Goal: Information Seeking & Learning: Learn about a topic

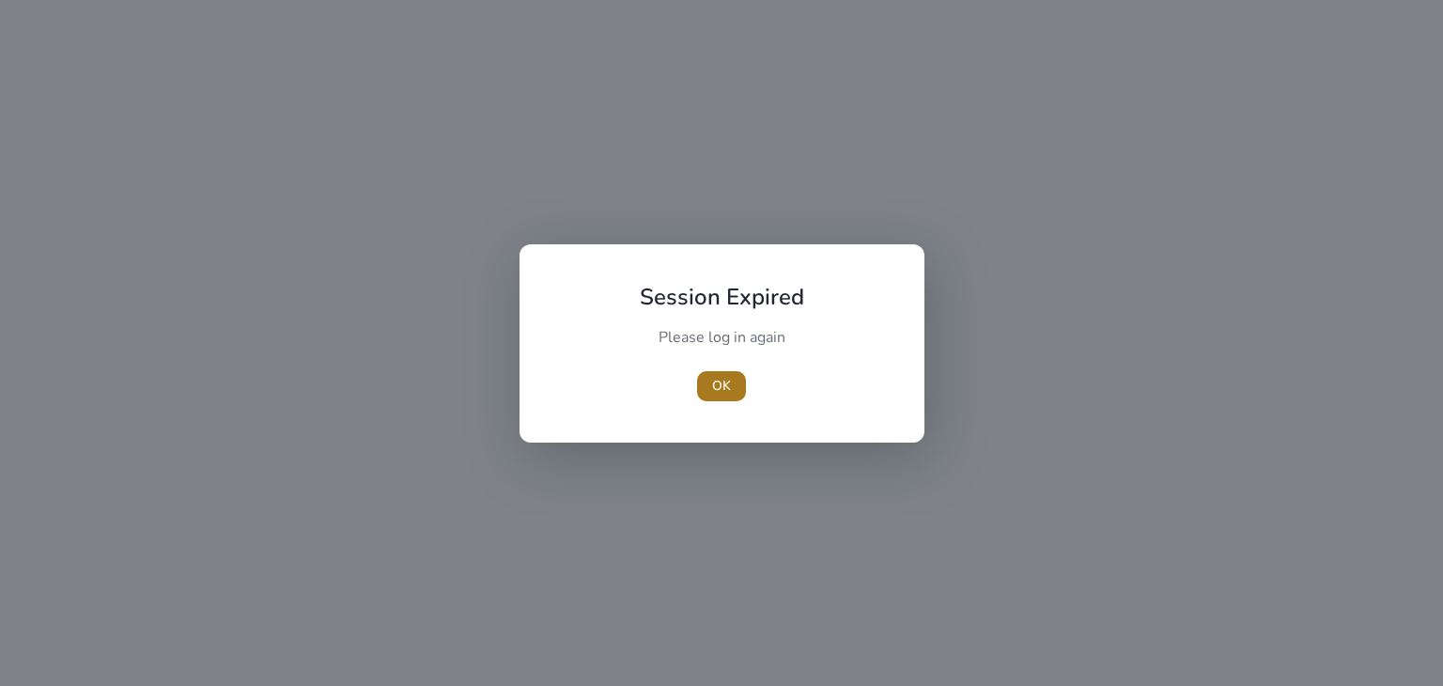
click at [726, 382] on span "OK" at bounding box center [721, 386] width 19 height 20
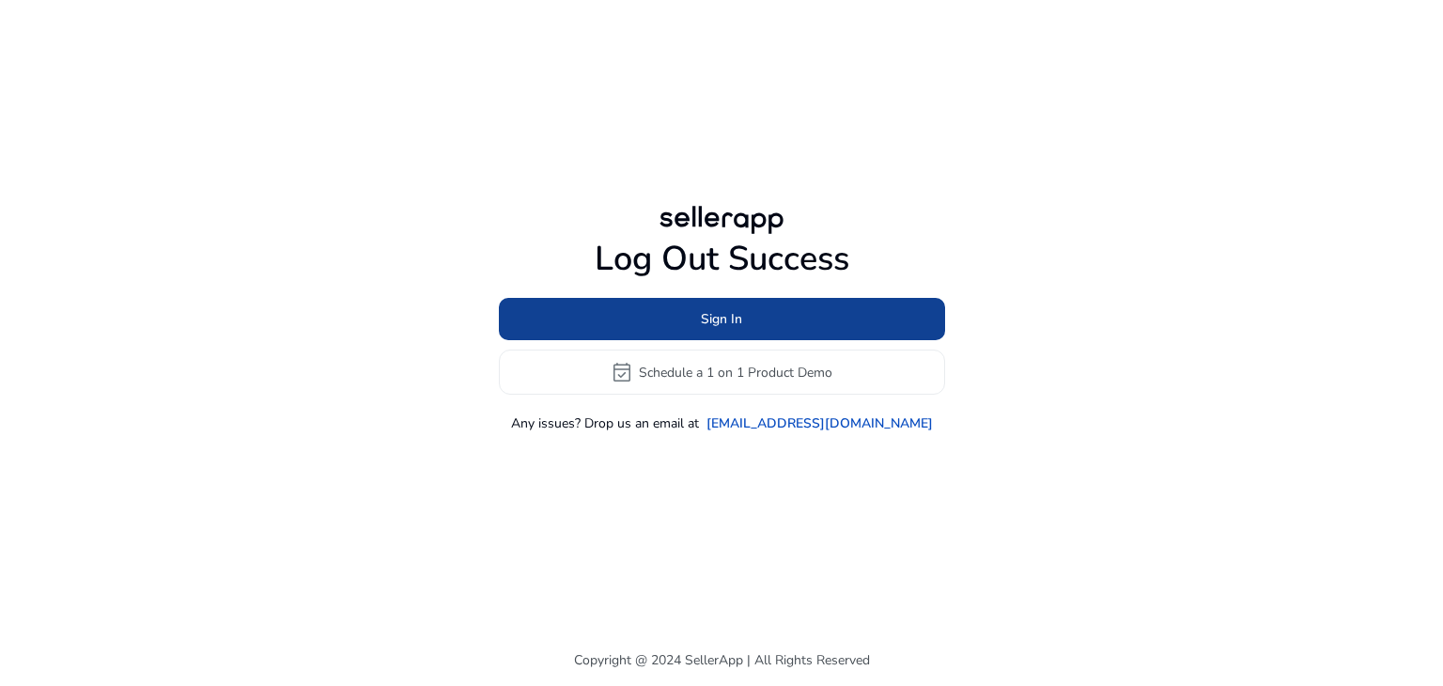
click at [743, 329] on span at bounding box center [722, 319] width 446 height 45
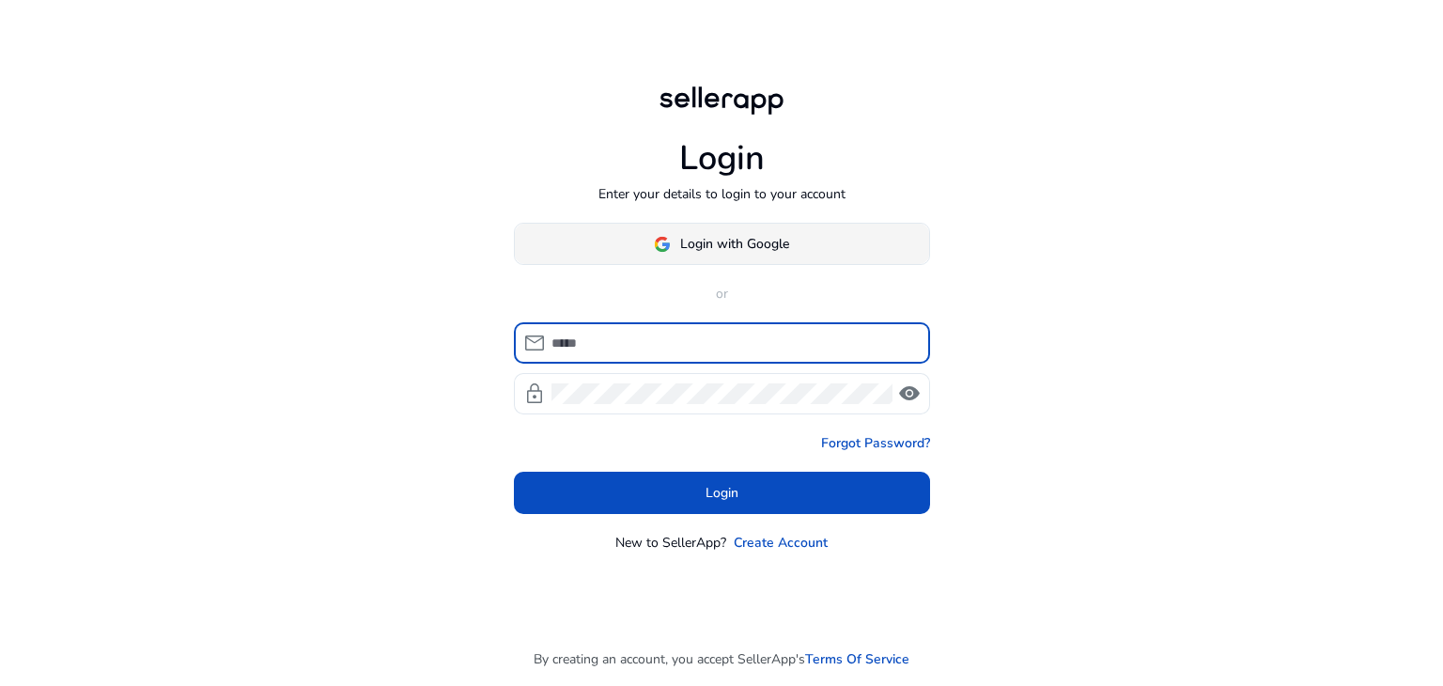
click at [765, 238] on span "Login with Google" at bounding box center [734, 244] width 109 height 20
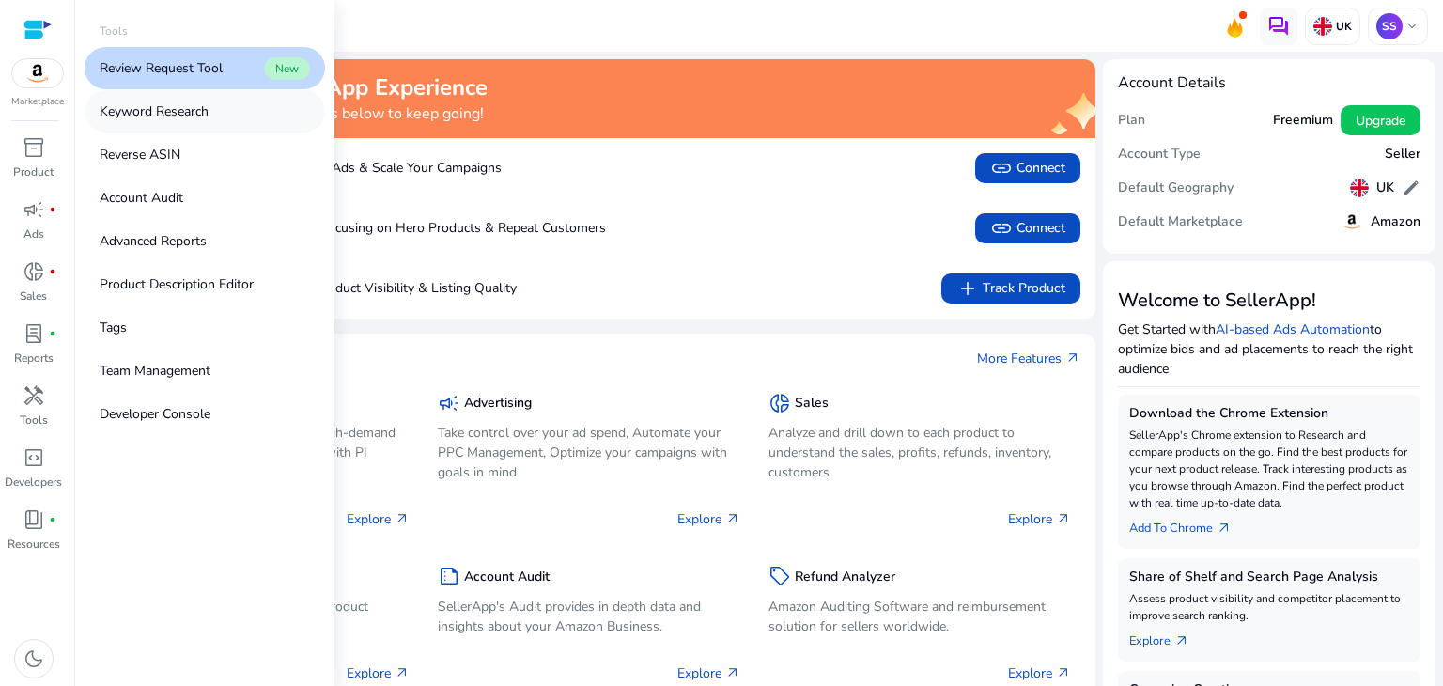
click at [232, 94] on link "Keyword Research" at bounding box center [205, 111] width 240 height 42
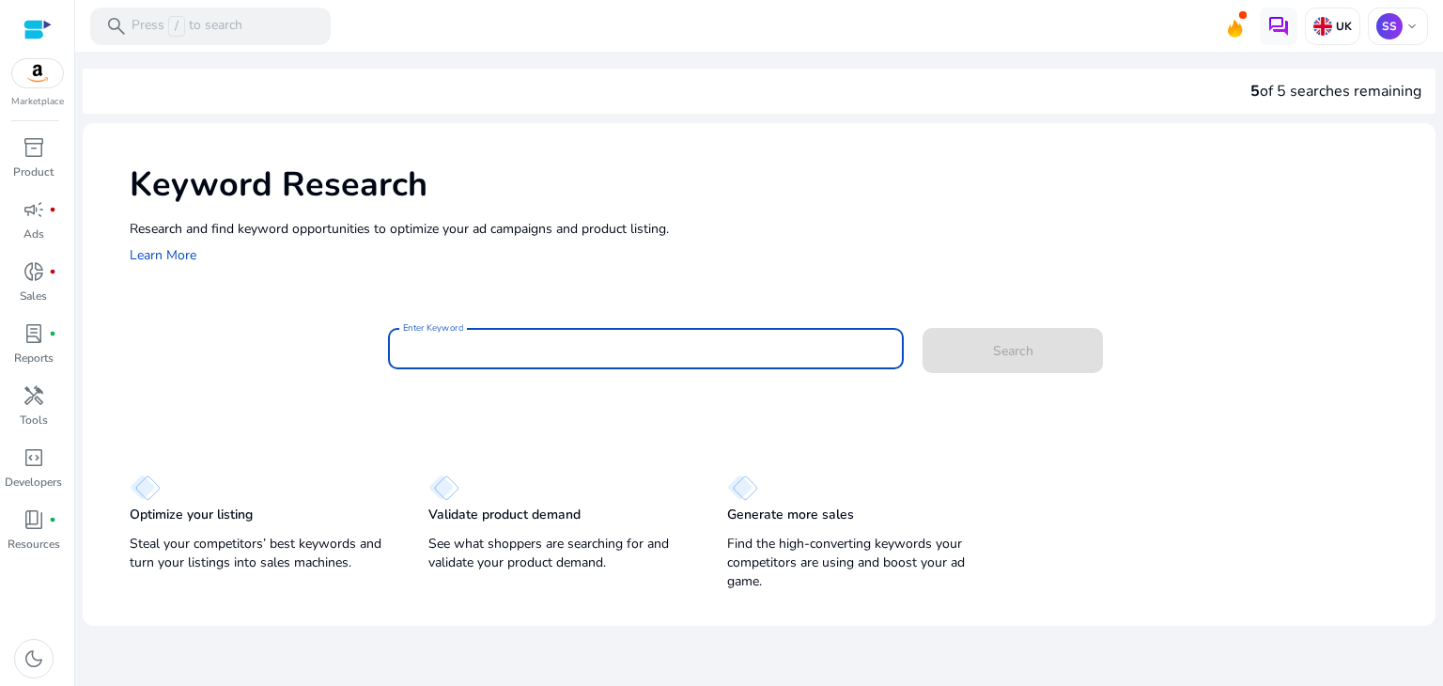
click at [568, 347] on input "Enter Keyword" at bounding box center [646, 348] width 487 height 21
paste input "**********"
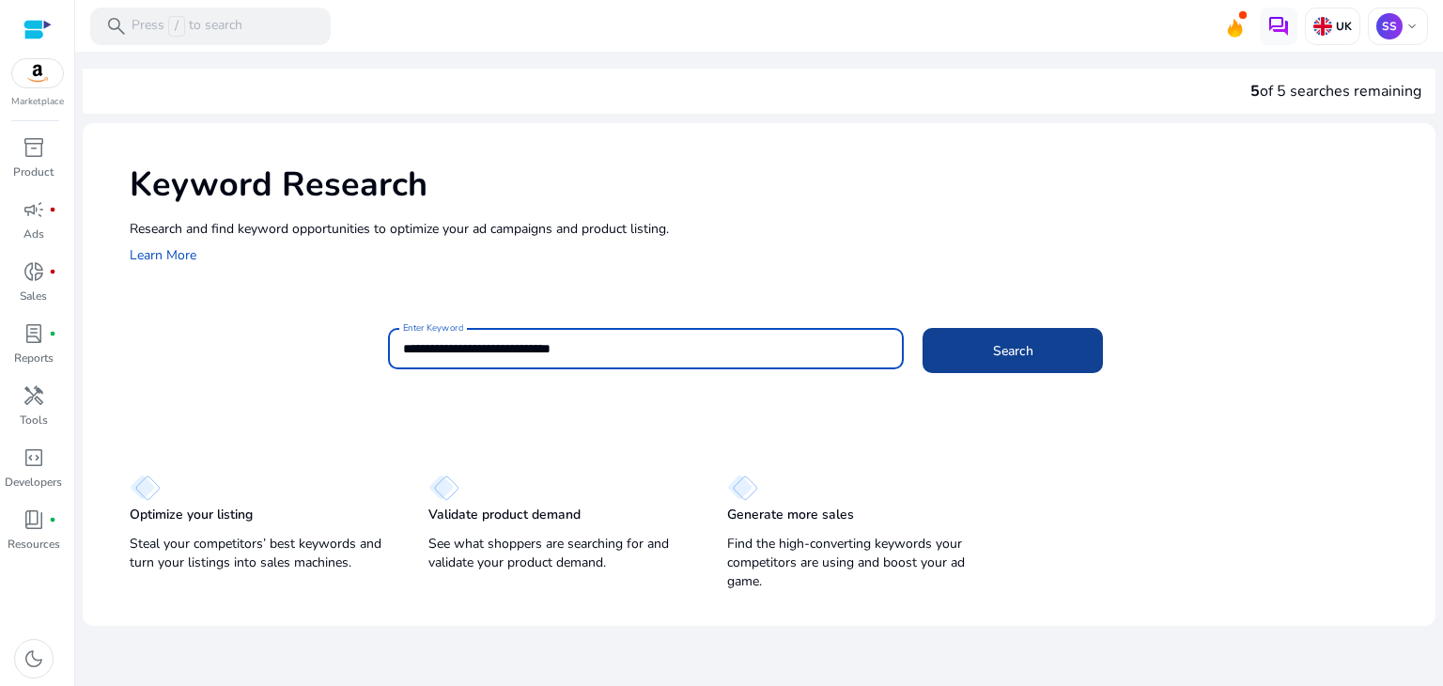
type input "**********"
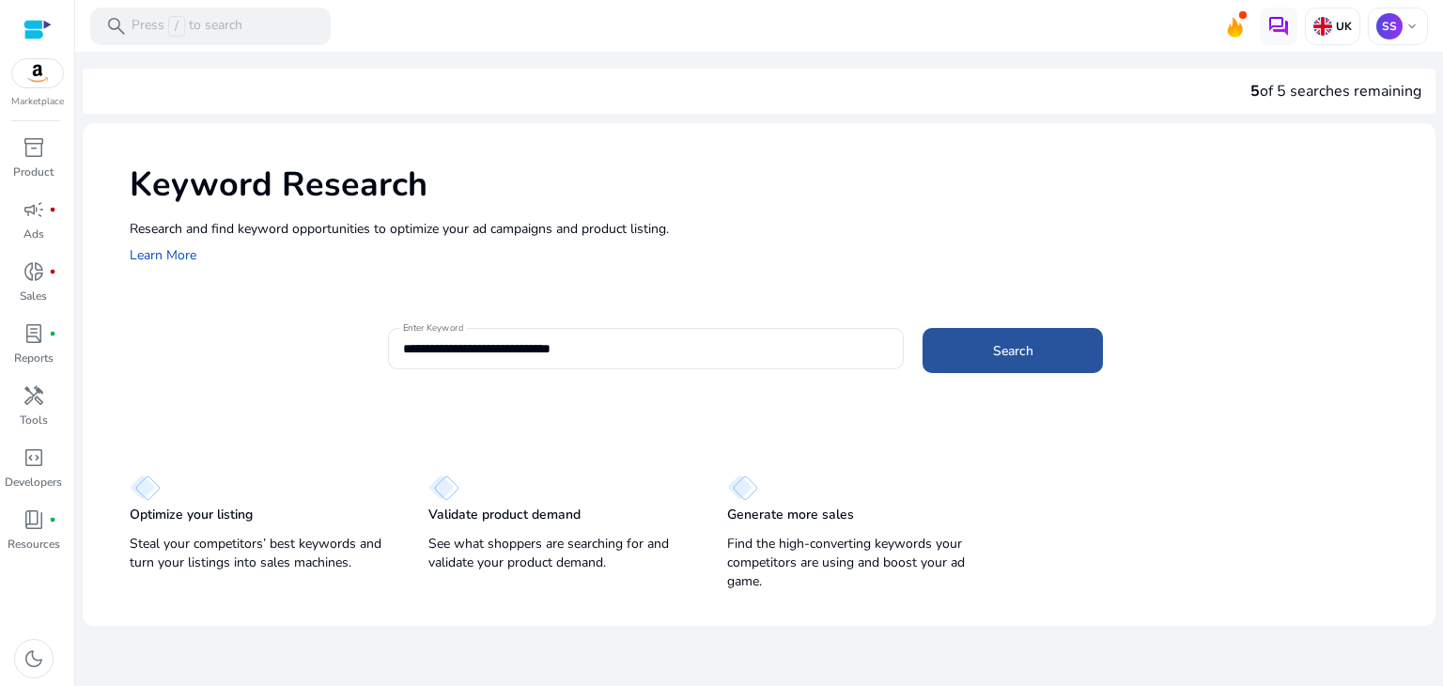
click at [993, 352] on span "Search" at bounding box center [1013, 351] width 40 height 20
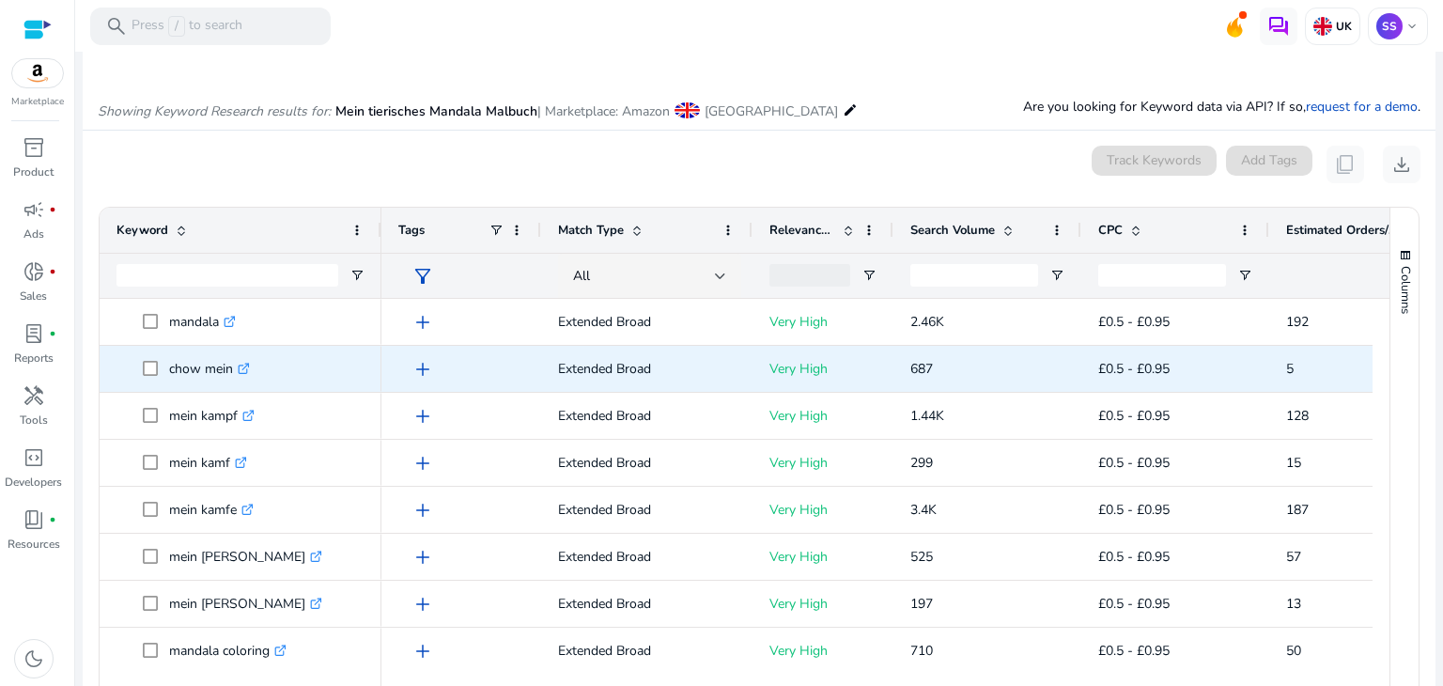
scroll to position [224, 0]
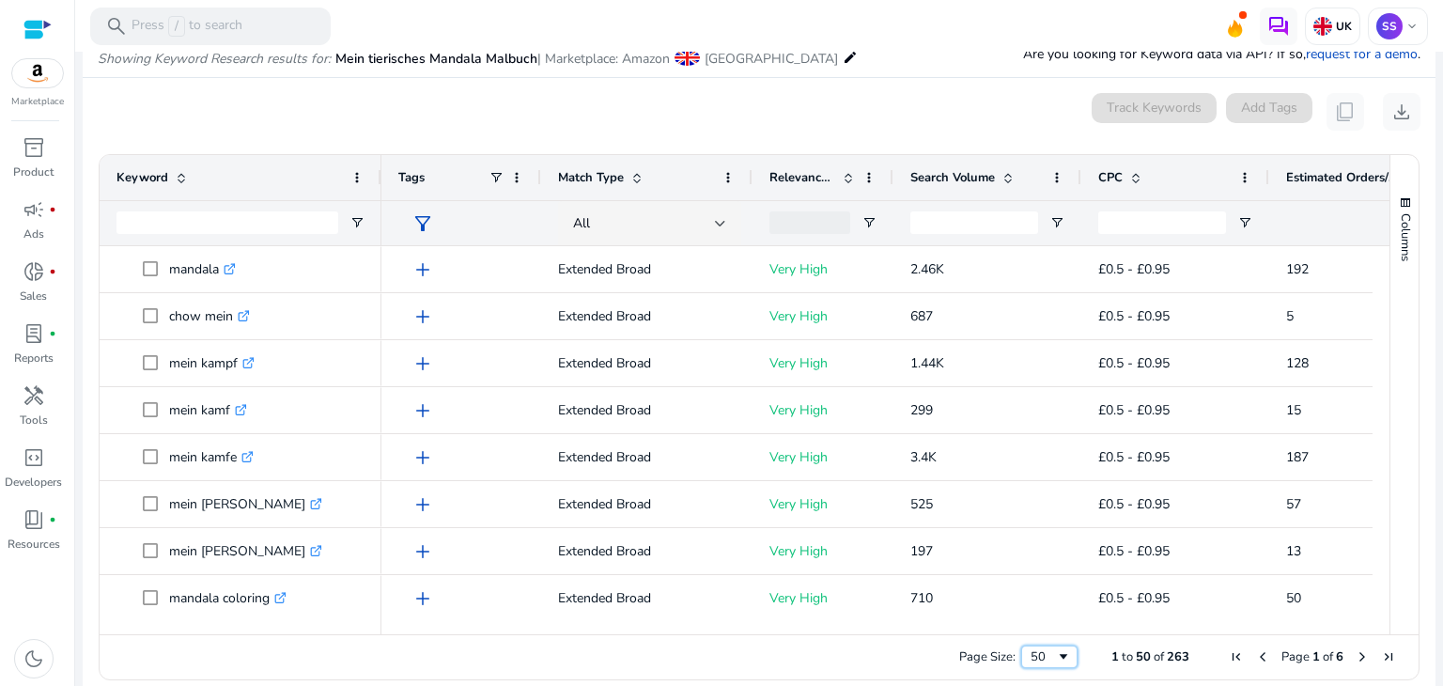
click at [1056, 656] on span "Page Size" at bounding box center [1063, 656] width 15 height 15
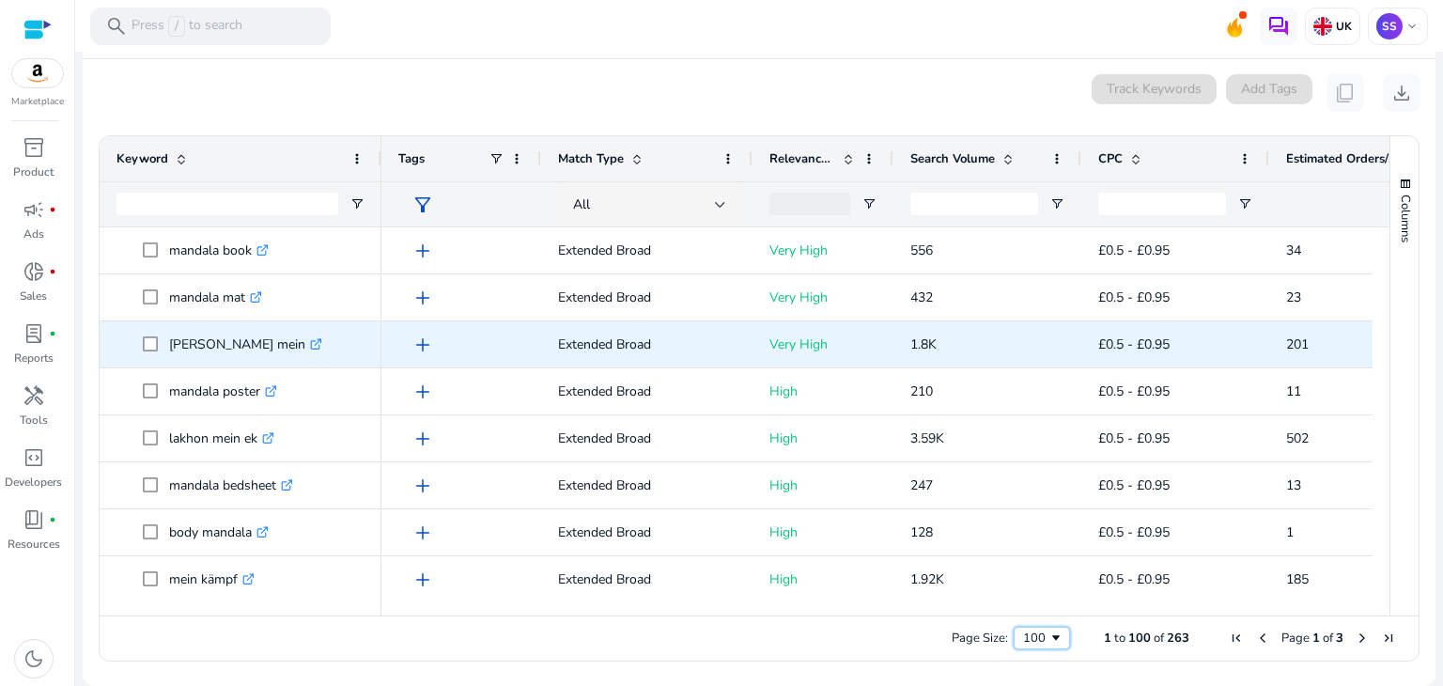
scroll to position [0, 0]
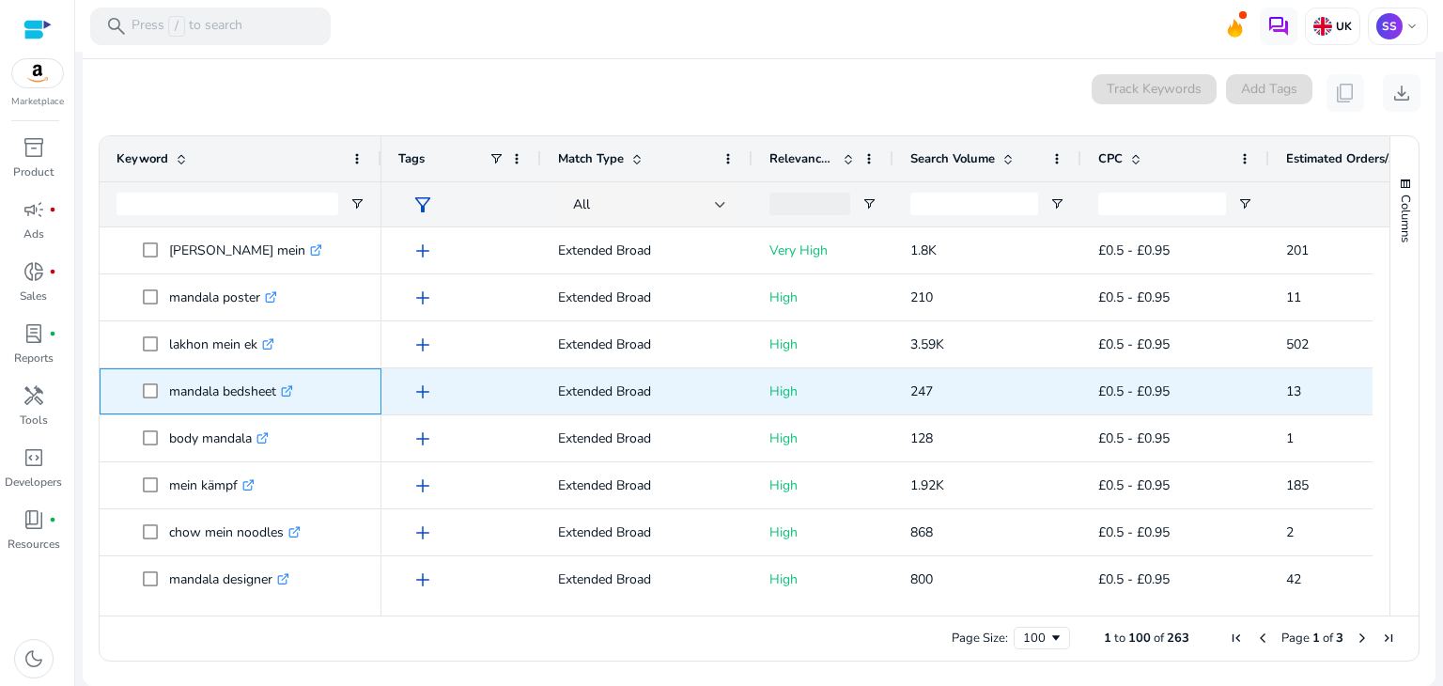
drag, startPoint x: 164, startPoint y: 395, endPoint x: 289, endPoint y: 397, distance: 124.9
click at [289, 397] on span "mandala bedsheet .st0{fill:#2c8af8}" at bounding box center [254, 391] width 222 height 39
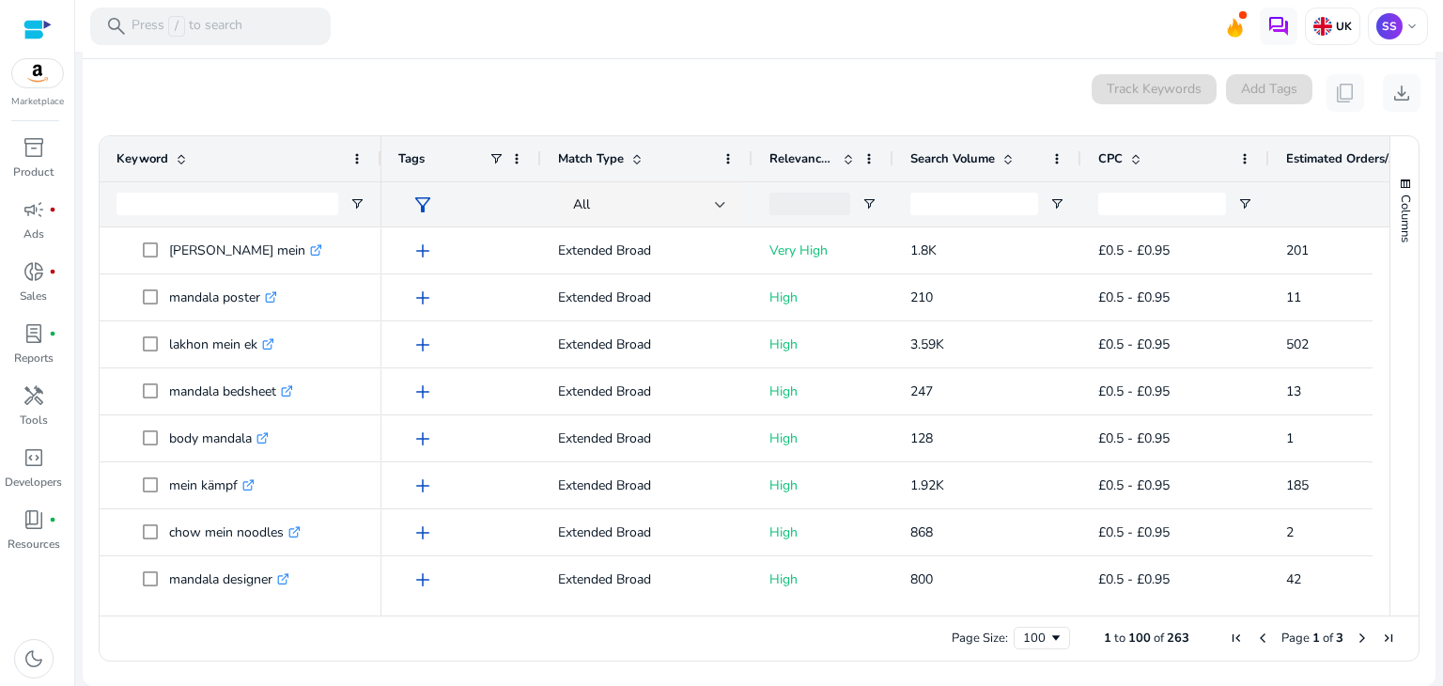
click at [394, 82] on div "0 keyword(s) selected Track Keywords Add Tags content_copy download" at bounding box center [759, 93] width 1322 height 38
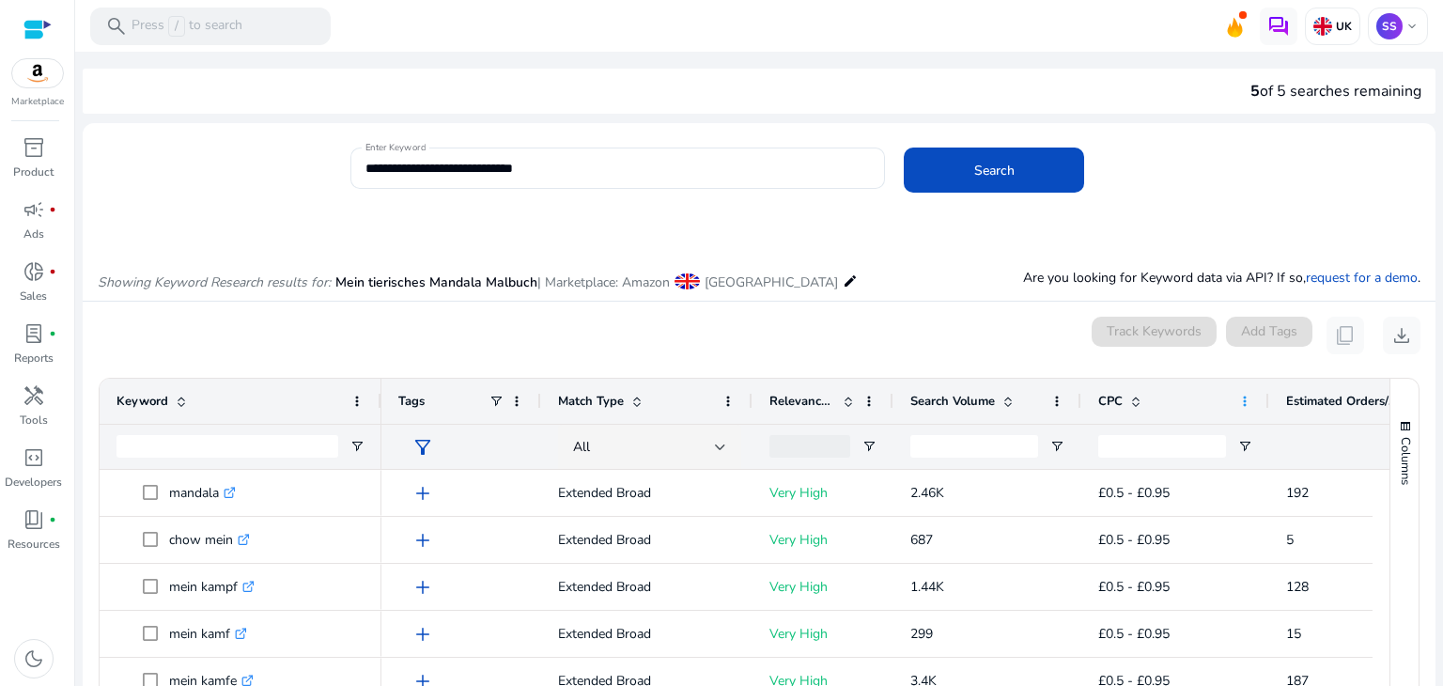
click at [1242, 401] on span at bounding box center [1244, 401] width 15 height 15
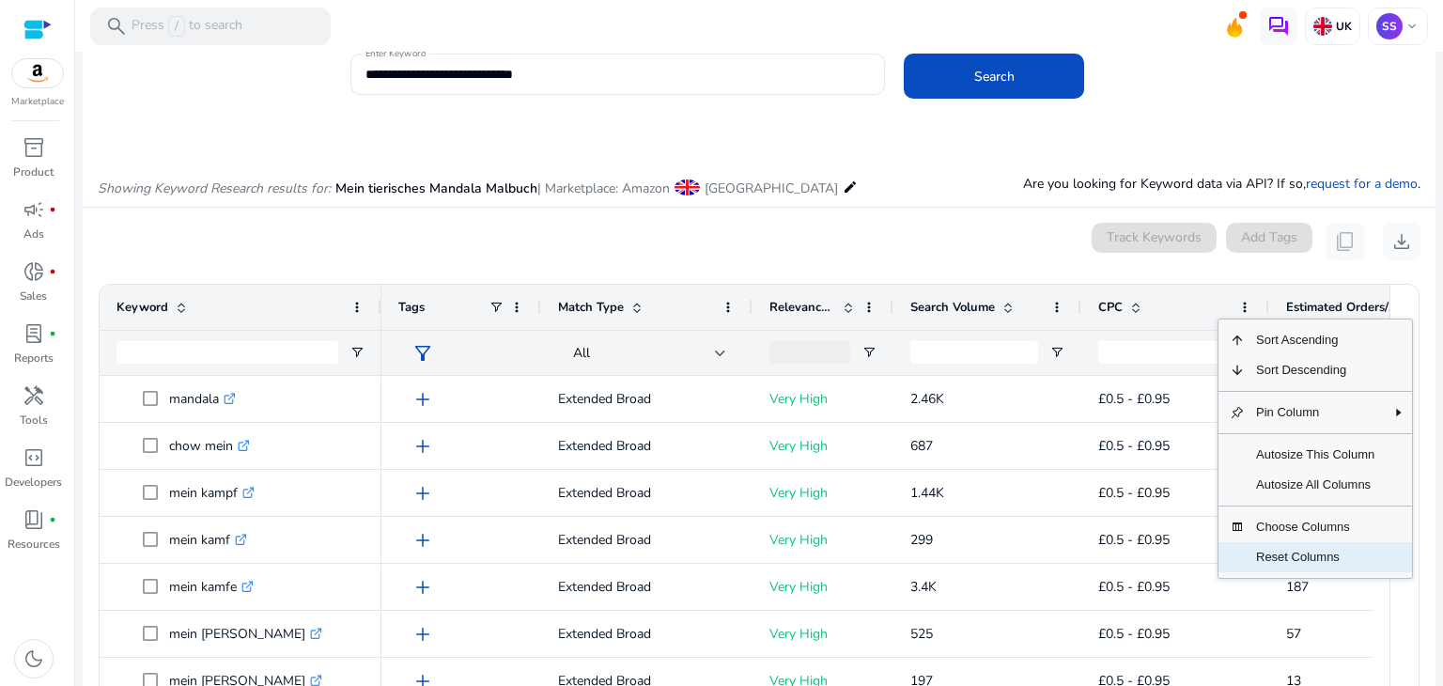
click at [1265, 544] on span "Reset Columns" at bounding box center [1315, 557] width 141 height 30
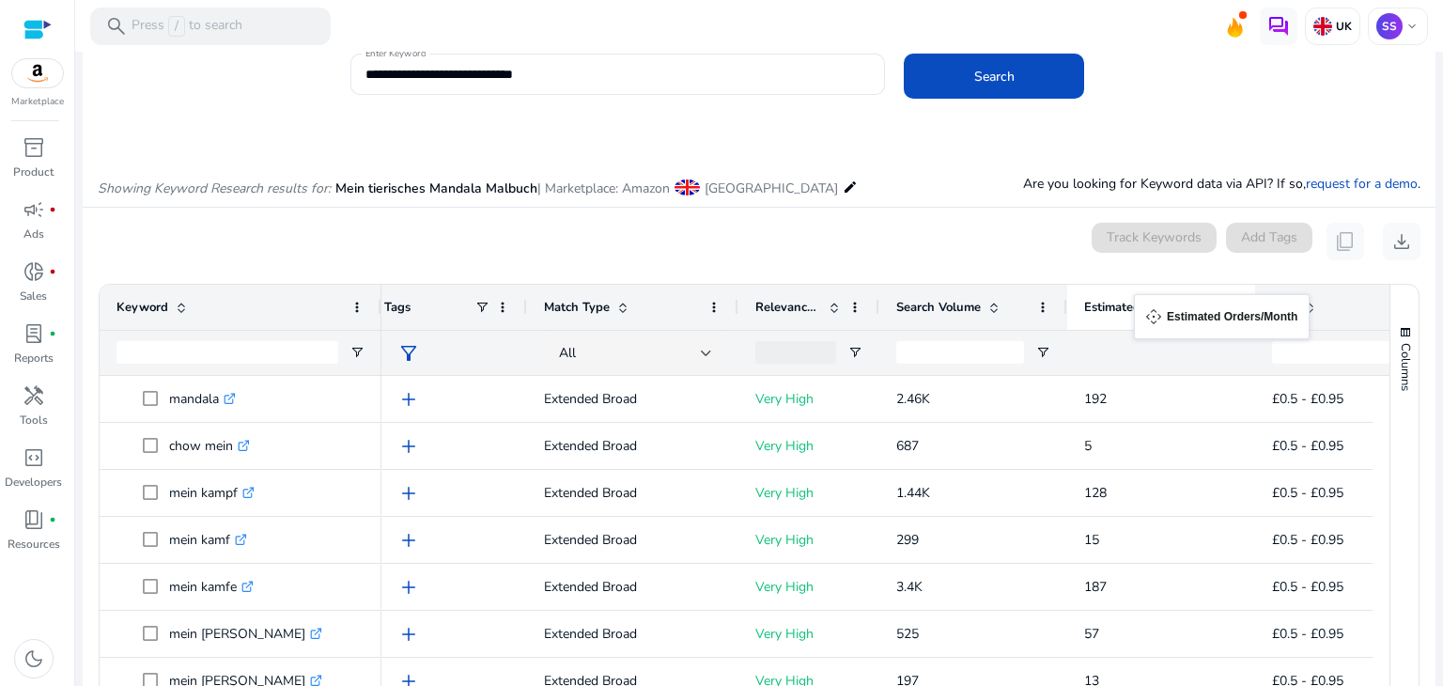
drag, startPoint x: 1366, startPoint y: 300, endPoint x: 1143, endPoint y: 305, distance: 222.7
click at [1210, 308] on span at bounding box center [1209, 307] width 15 height 15
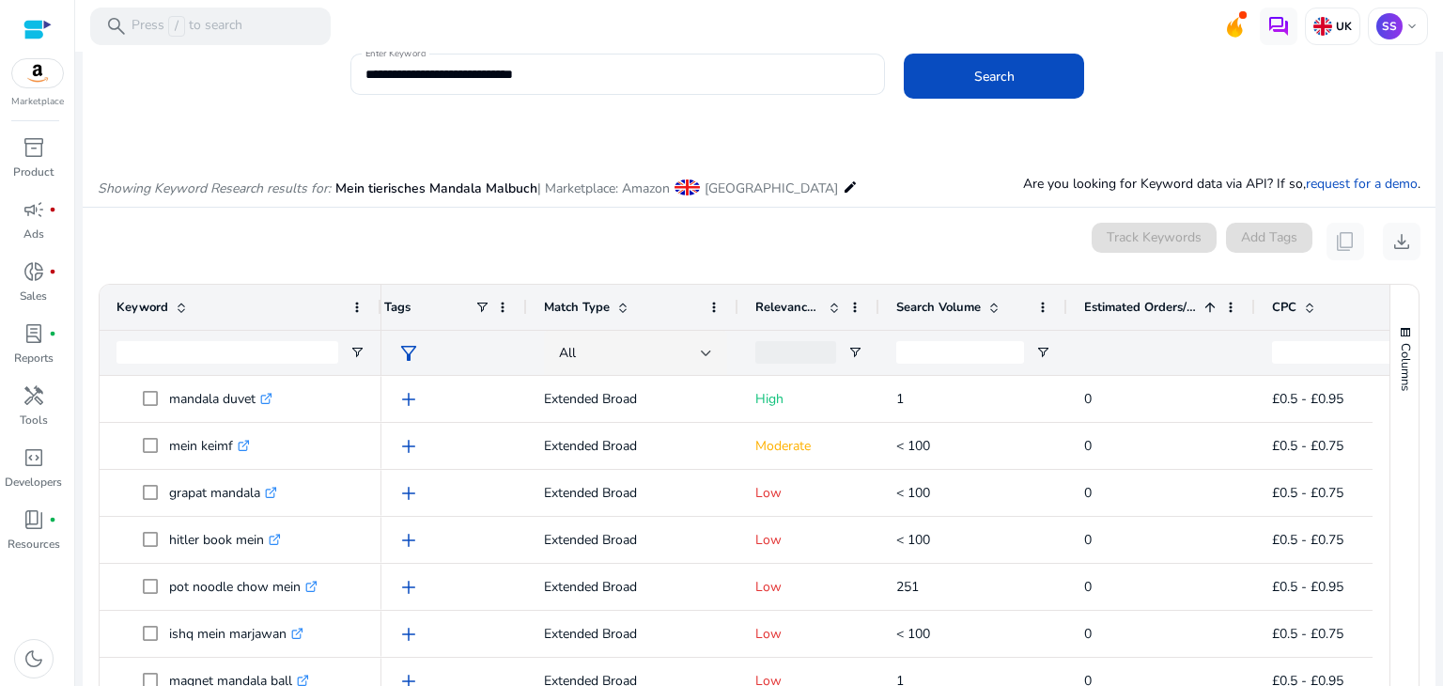
click at [1210, 308] on span at bounding box center [1209, 307] width 15 height 15
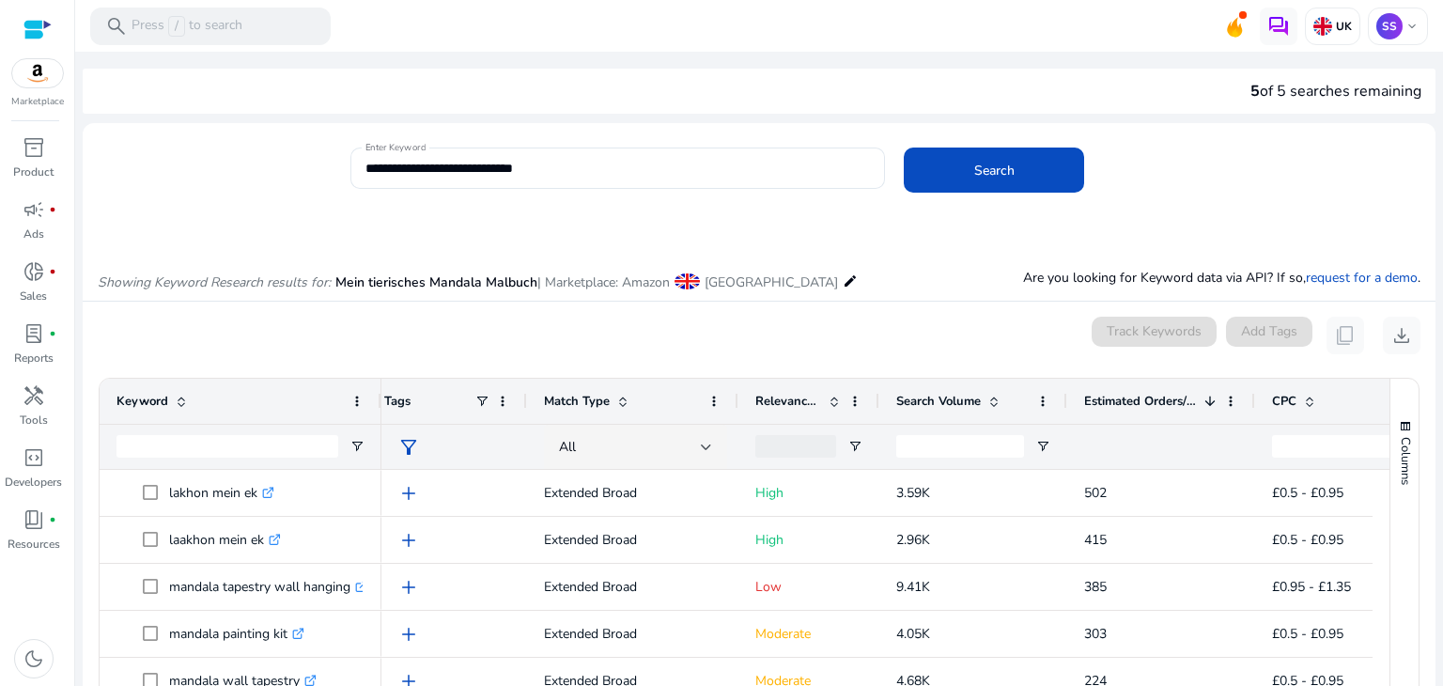
click at [994, 403] on span at bounding box center [993, 401] width 15 height 15
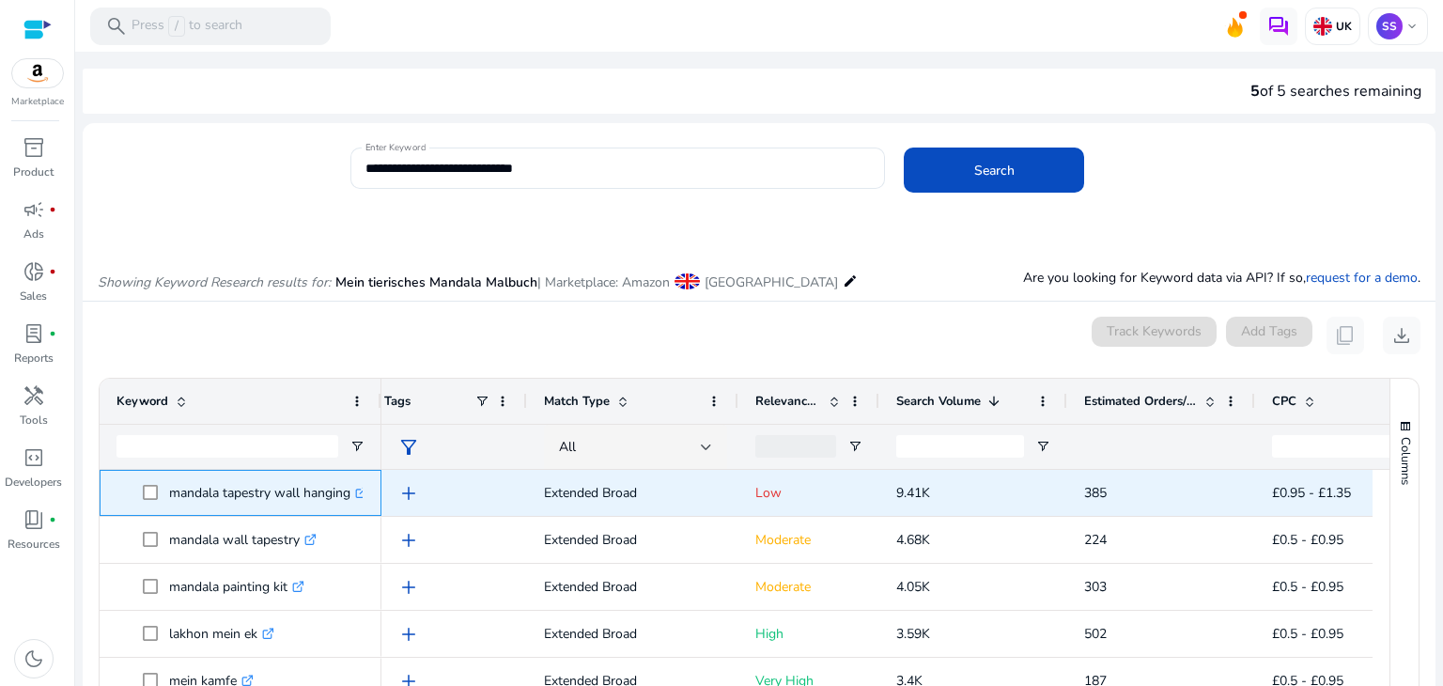
drag, startPoint x: 162, startPoint y: 487, endPoint x: 349, endPoint y: 483, distance: 187.9
click at [349, 483] on span "mandala tapestry wall hanging .st0{fill:#2c8af8}" at bounding box center [254, 492] width 222 height 39
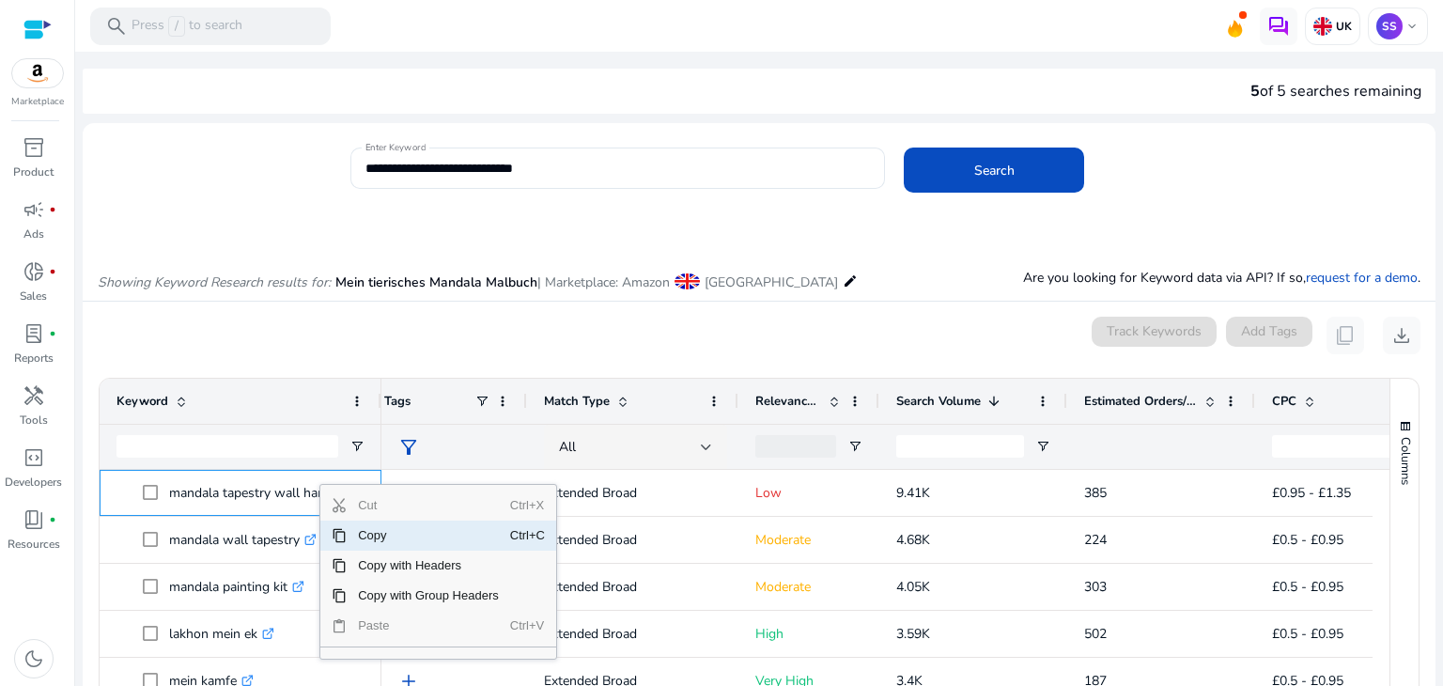
click at [388, 541] on span "Copy" at bounding box center [428, 535] width 163 height 30
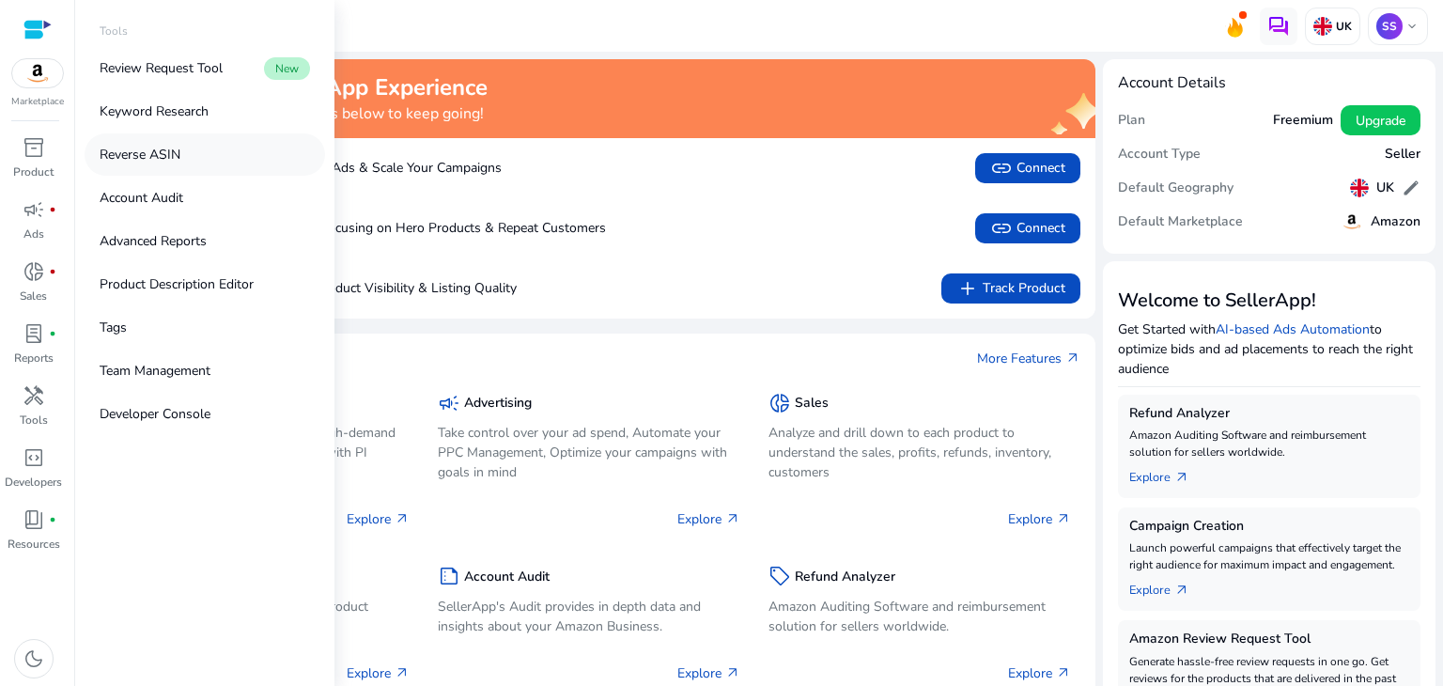
click at [139, 171] on link "Reverse ASIN" at bounding box center [205, 154] width 240 height 42
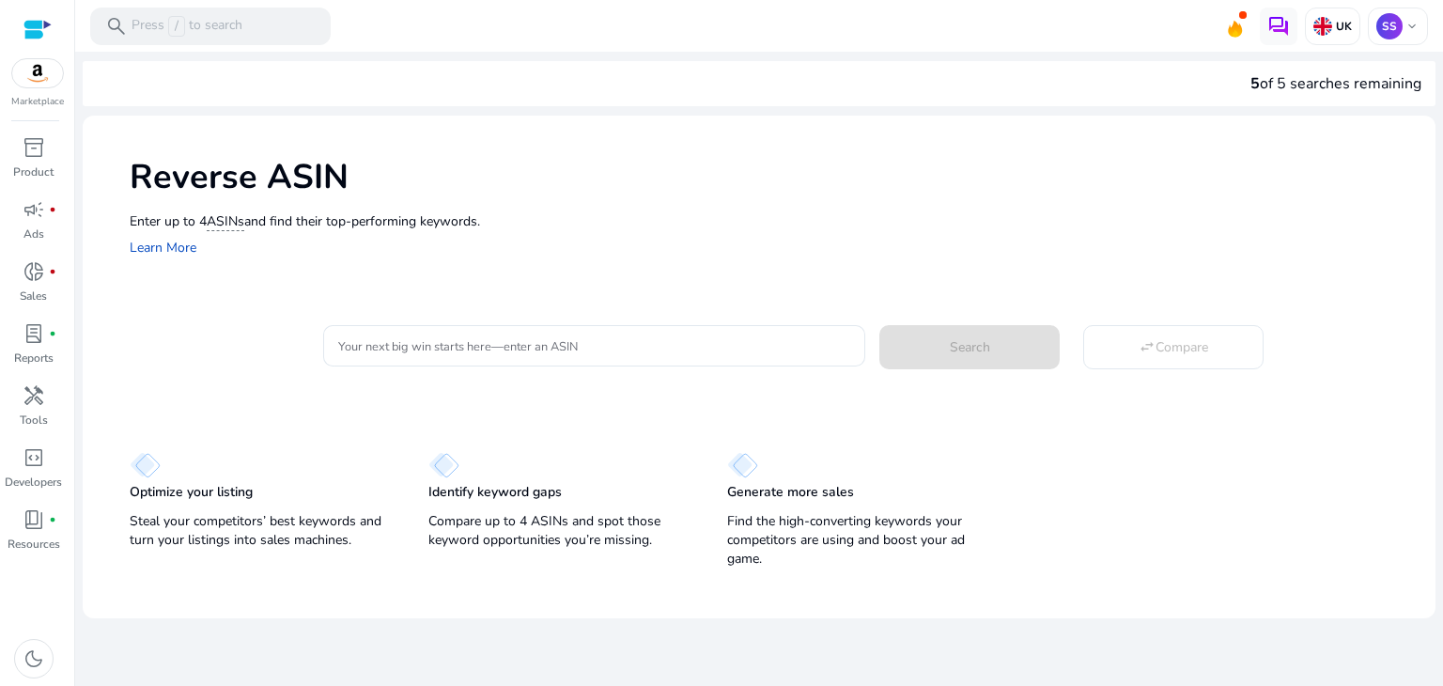
click at [905, 616] on mat-card "Reverse ASIN Enter up to 4 ASINs and find their top-performing keywords. Learn …" at bounding box center [759, 367] width 1353 height 503
click at [471, 343] on input "Your next big win starts here—enter an ASIN" at bounding box center [594, 345] width 512 height 21
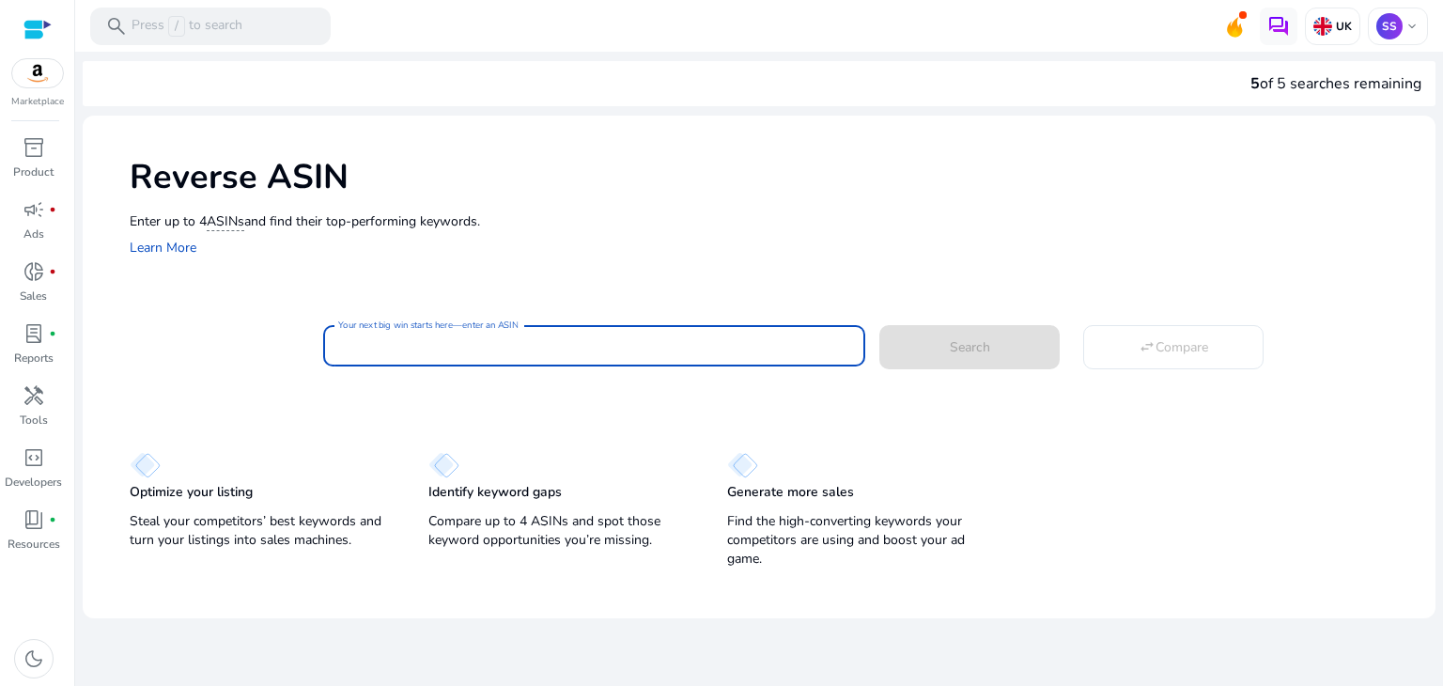
paste input "**********"
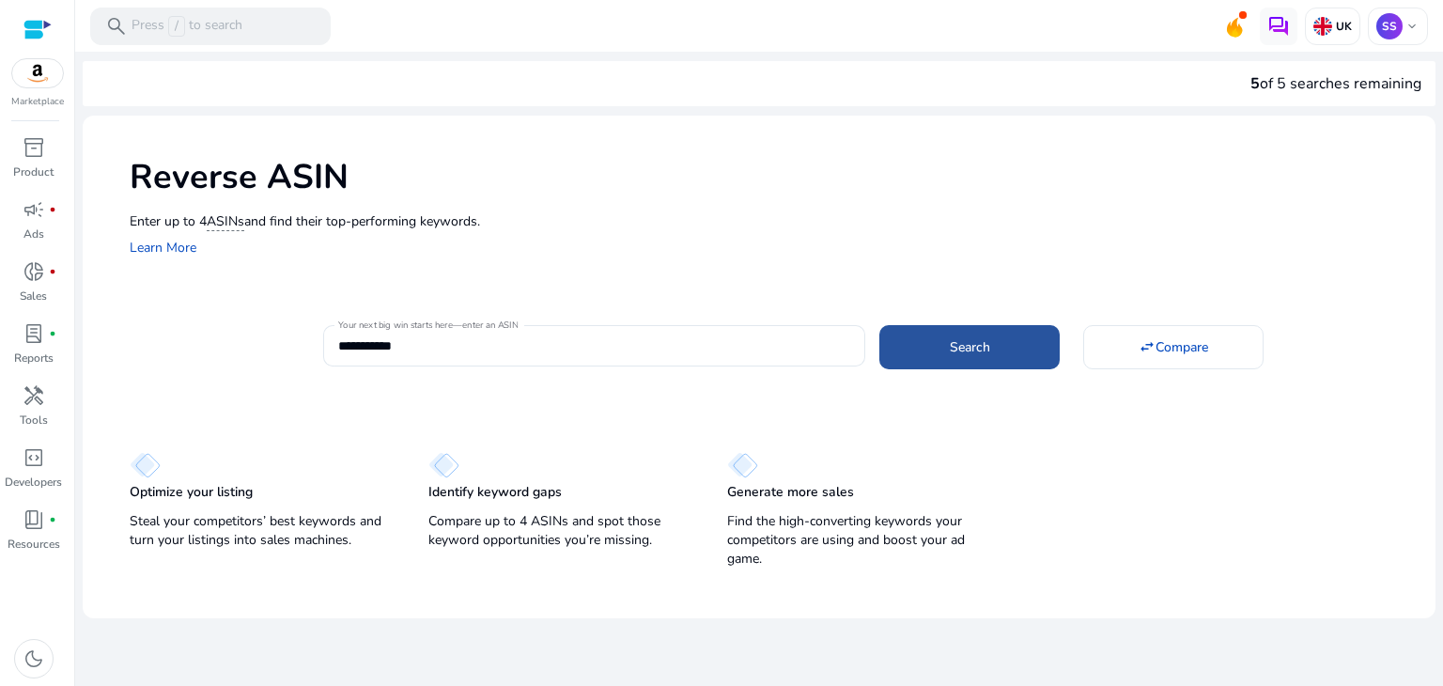
click at [997, 341] on span at bounding box center [969, 346] width 180 height 45
type input "**********"
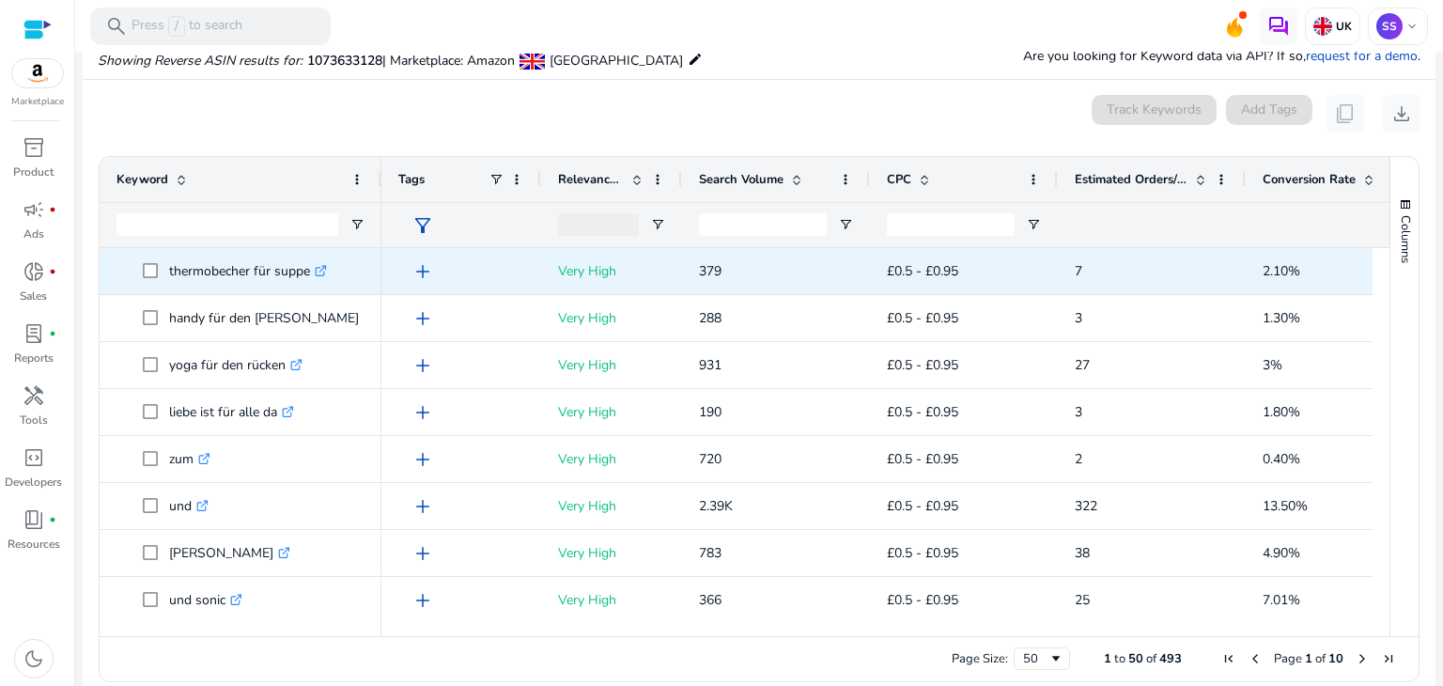
scroll to position [201, 0]
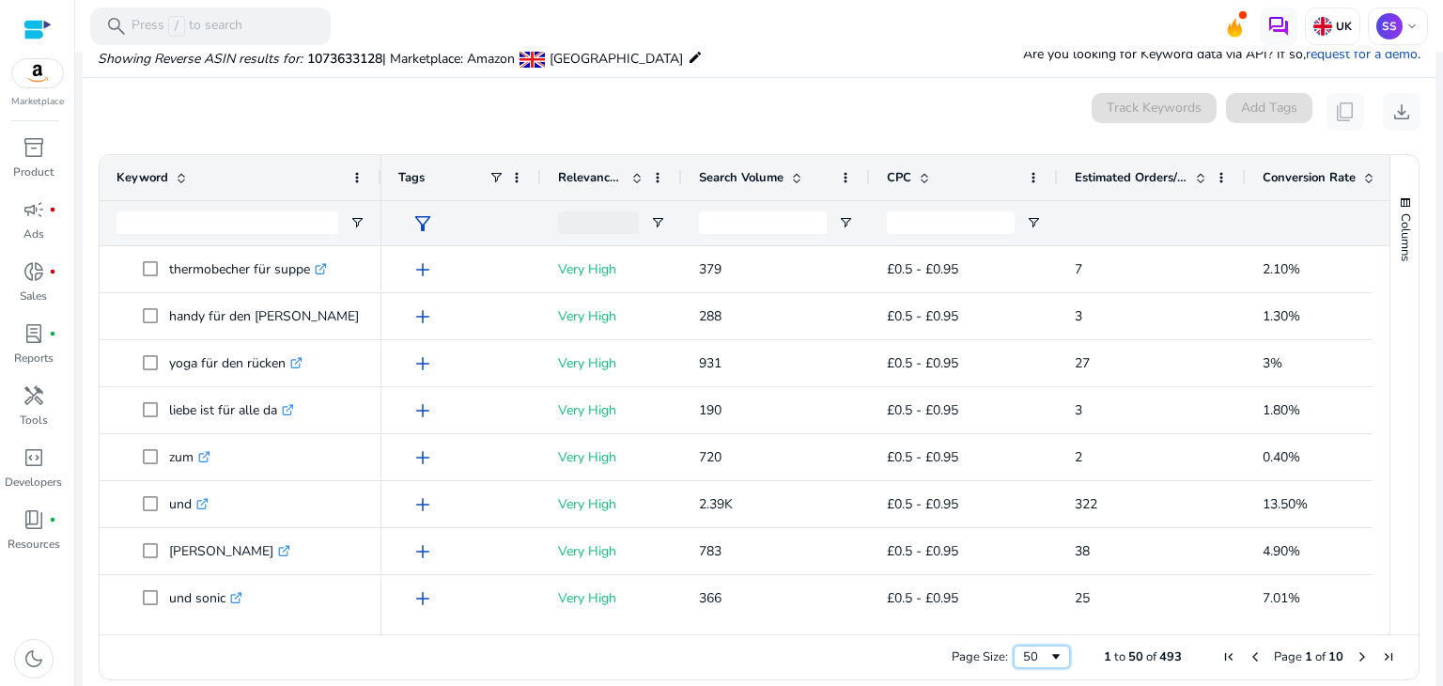
click at [1052, 651] on span "Page Size" at bounding box center [1055, 656] width 15 height 15
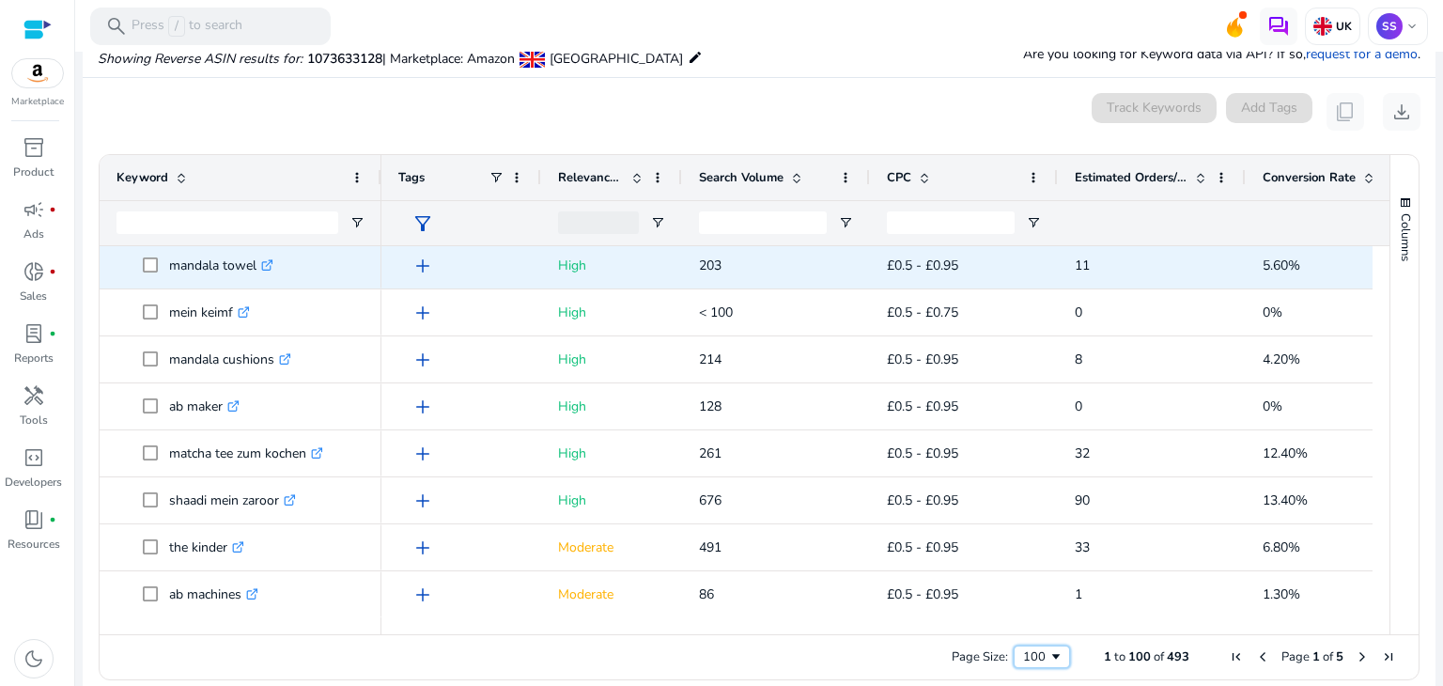
scroll to position [3898, 0]
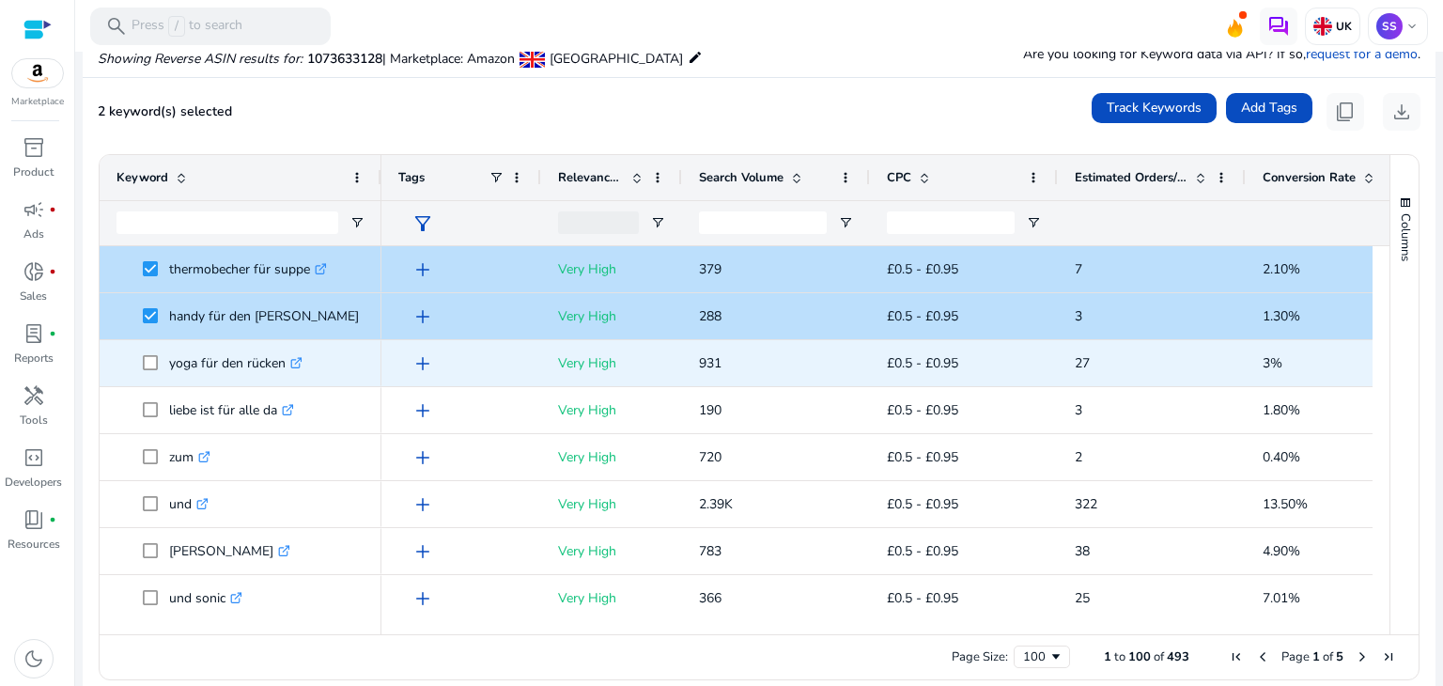
click at [147, 352] on span at bounding box center [156, 363] width 26 height 39
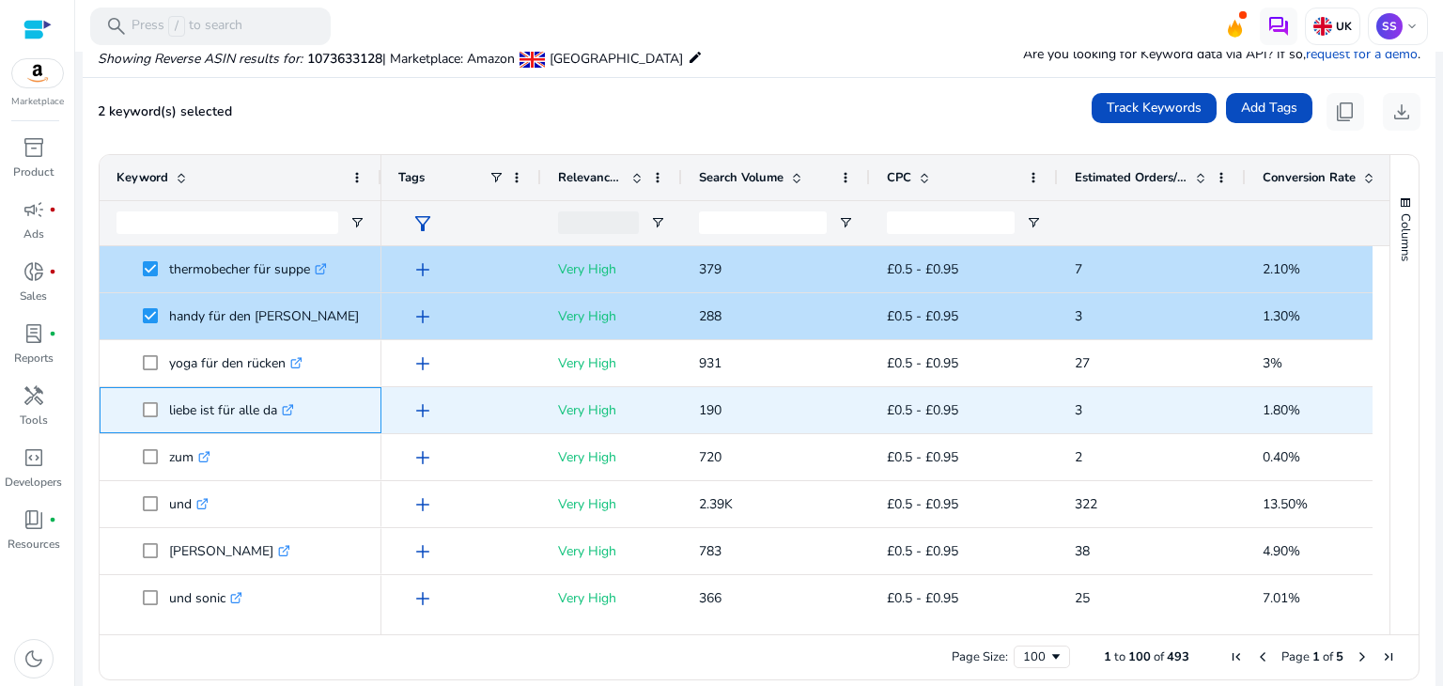
click at [150, 400] on span at bounding box center [156, 410] width 26 height 39
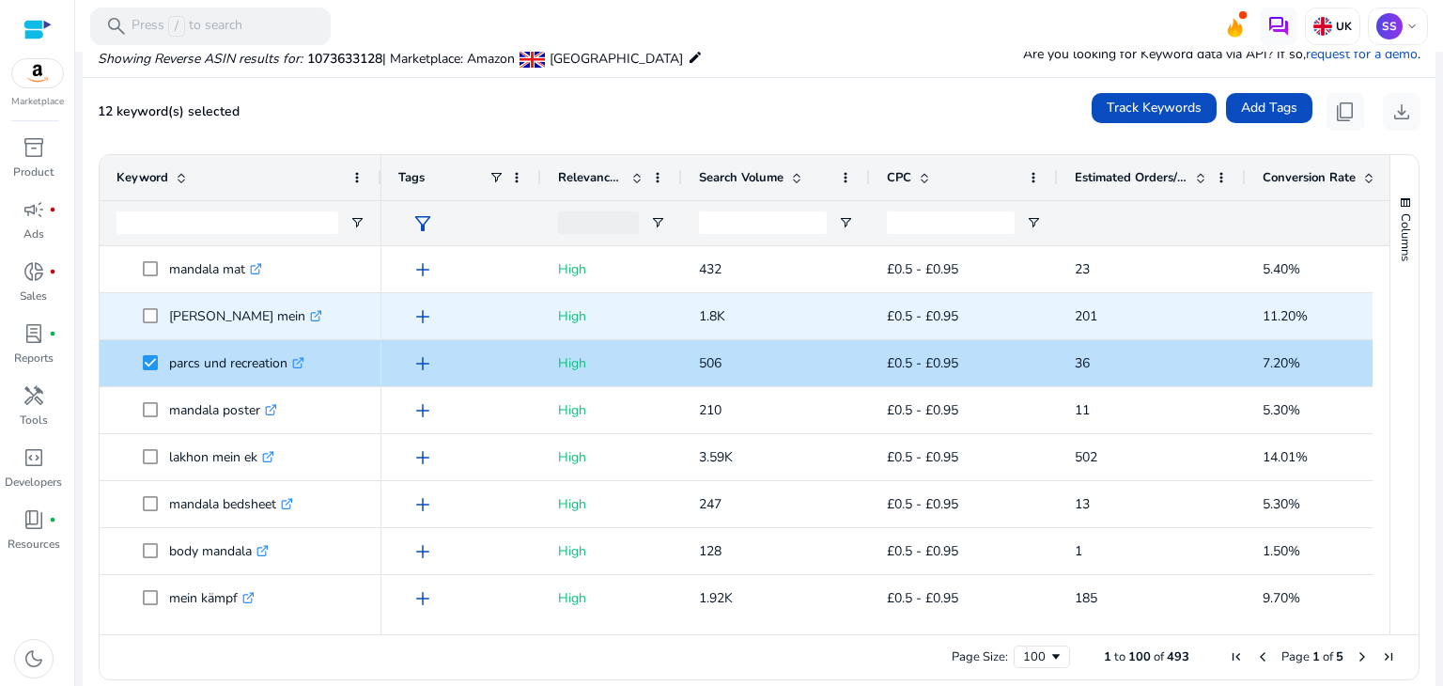
click at [147, 326] on span at bounding box center [156, 316] width 26 height 39
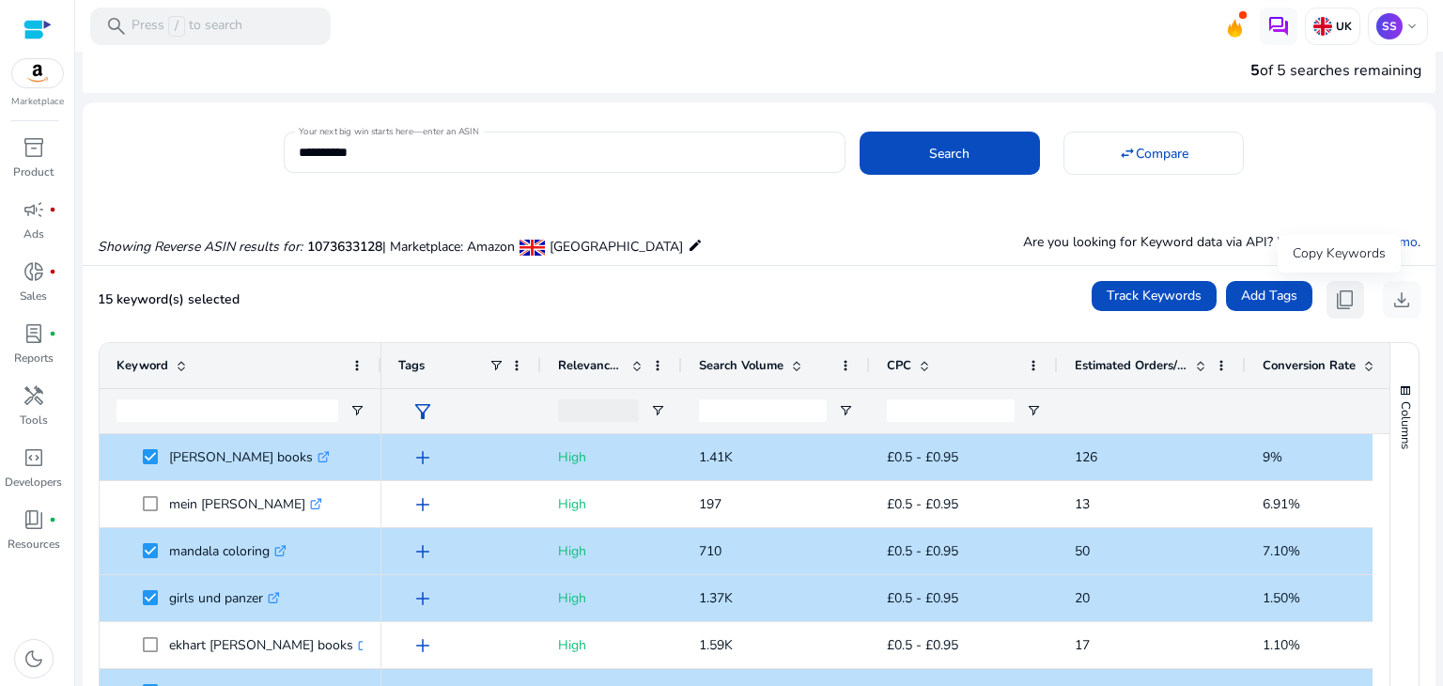
click at [1326, 307] on button "content_copy" at bounding box center [1345, 300] width 38 height 38
click at [1338, 290] on span "content_copy" at bounding box center [1345, 299] width 23 height 23
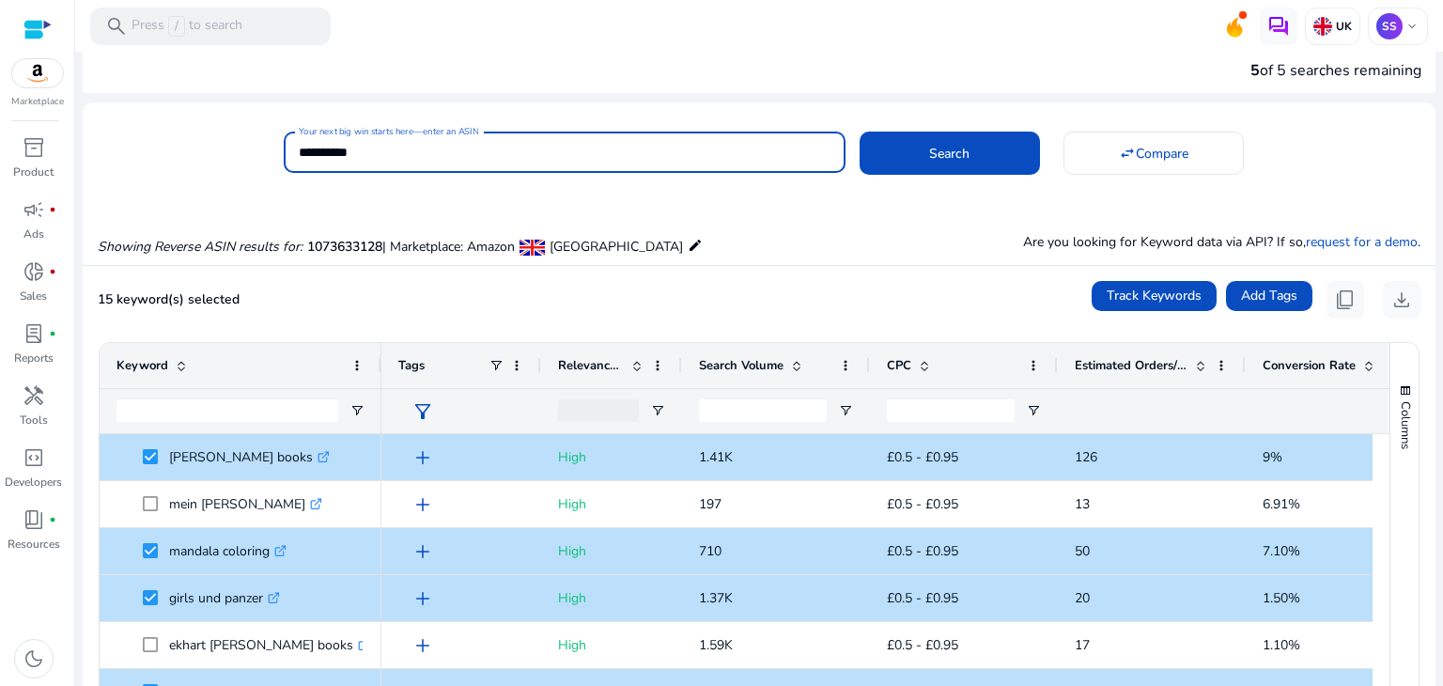
click at [387, 145] on input "**********" at bounding box center [565, 152] width 532 height 21
